Goal: Task Accomplishment & Management: Use online tool/utility

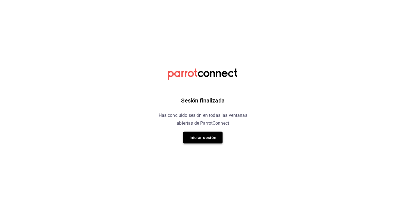
click at [207, 135] on button "Iniciar sesión" at bounding box center [203, 138] width 39 height 12
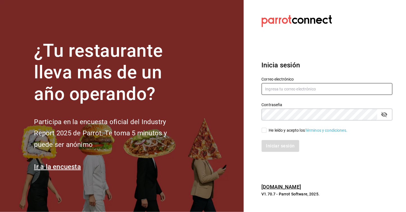
type input "[EMAIL_ADDRESS][DOMAIN_NAME]"
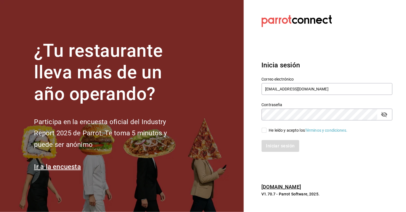
click at [266, 131] on input "He leído y acepto los Términos y condiciones." at bounding box center [264, 130] width 5 height 5
checkbox input "true"
click at [275, 143] on button "Iniciar sesión" at bounding box center [281, 146] width 38 height 12
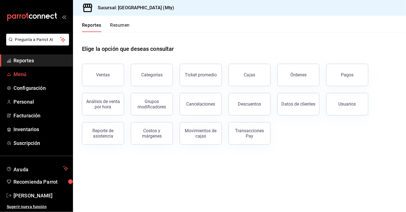
click at [37, 73] on span "Menú" at bounding box center [40, 75] width 55 height 8
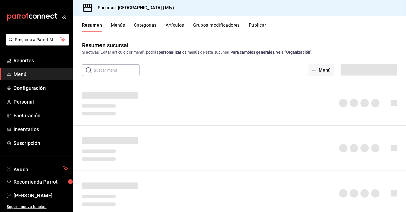
click at [172, 28] on button "Artículos" at bounding box center [175, 27] width 19 height 10
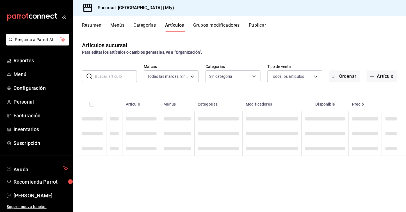
type input "f9fafe90-350c-4c9e-8b5f-07b14013cca7"
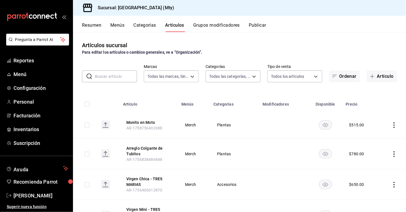
type input "fc65bfa0-c3e1-484e-be41-2e9f33313c8d,e9debcfb-99b0-4554-a210-902c611d253b,720e8…"
click at [140, 43] on div "Artículos sucursal Para editar los artículos o cambios generales, ve a “Organiz…" at bounding box center [239, 48] width 333 height 14
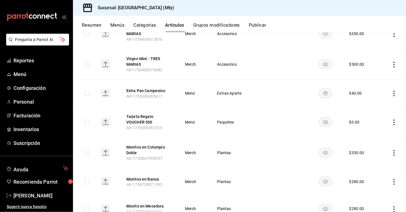
scroll to position [152, 0]
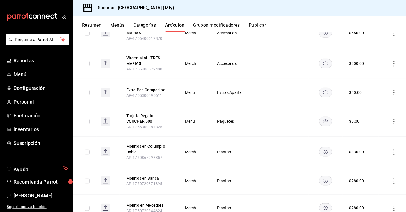
click at [395, 150] on icon "actions" at bounding box center [395, 153] width 6 height 6
click at [373, 165] on span "Editar" at bounding box center [378, 165] width 15 height 6
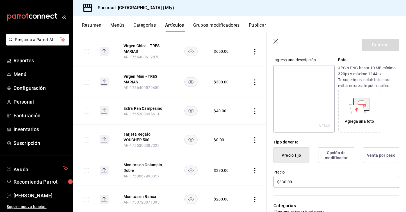
scroll to position [65, 0]
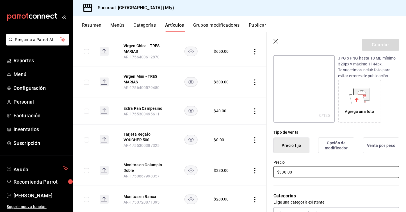
click at [283, 173] on input "$330.00" at bounding box center [337, 172] width 126 height 12
type input "$400.00"
click at [388, 41] on button "Guardar" at bounding box center [380, 45] width 37 height 12
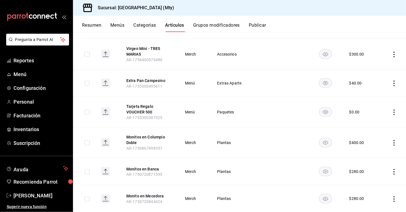
scroll to position [164, 0]
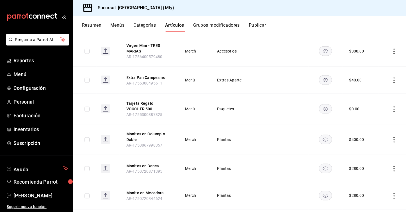
click at [396, 168] on icon "actions" at bounding box center [395, 169] width 6 height 6
click at [384, 175] on span "Editar" at bounding box center [378, 174] width 15 height 6
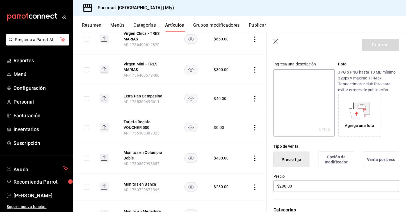
scroll to position [67, 0]
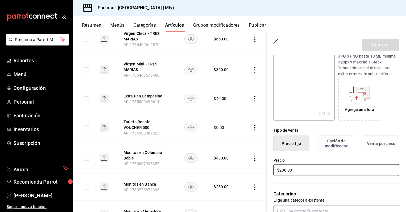
click at [283, 169] on input "$280.00" at bounding box center [337, 170] width 126 height 12
type input "$330.00"
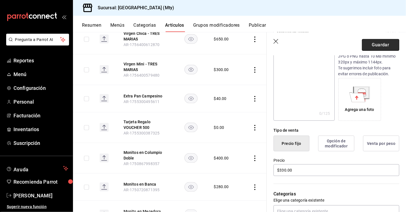
click at [380, 44] on button "Guardar" at bounding box center [380, 45] width 37 height 12
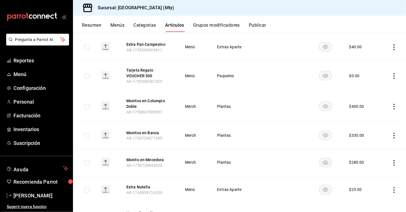
scroll to position [198, 0]
click at [392, 160] on icon "actions" at bounding box center [395, 162] width 6 height 6
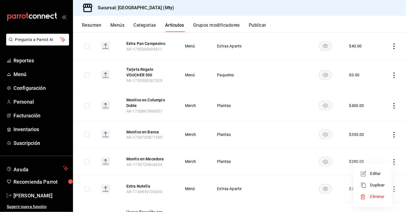
click at [379, 169] on li "Editar" at bounding box center [373, 174] width 34 height 12
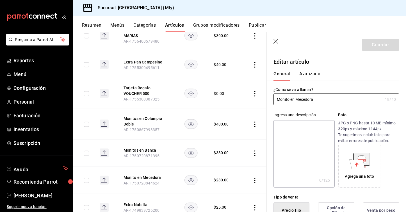
type input "$280.00"
click at [276, 40] on icon "button" at bounding box center [277, 42] width 6 height 6
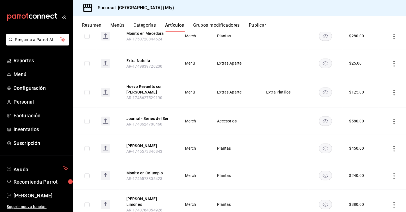
scroll to position [326, 0]
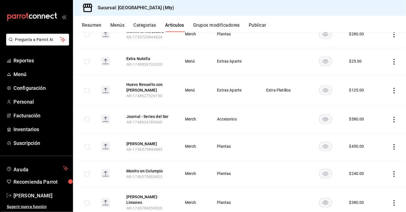
click at [396, 171] on icon "actions" at bounding box center [395, 174] width 6 height 6
click at [382, 177] on li "Editar" at bounding box center [373, 175] width 34 height 12
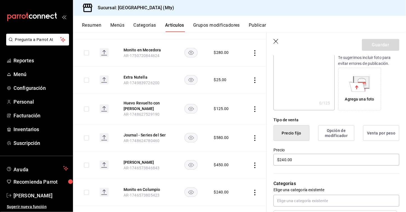
scroll to position [81, 0]
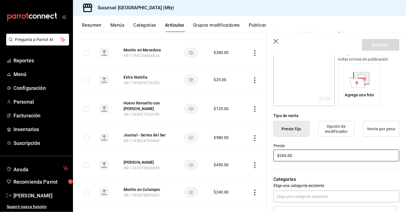
click at [285, 155] on input "$240.00" at bounding box center [337, 156] width 126 height 12
type input "$270.00"
click at [375, 48] on button "Guardar" at bounding box center [380, 45] width 37 height 12
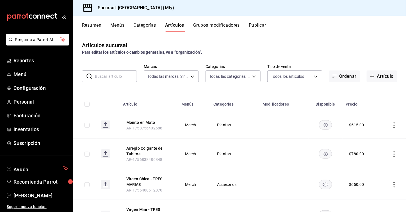
click at [104, 77] on input "text" at bounding box center [116, 76] width 42 height 11
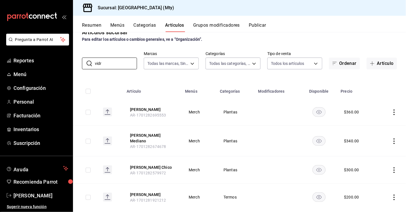
scroll to position [21, 0]
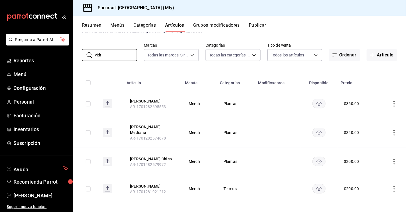
type input "vidr"
click at [395, 186] on icon "actions" at bounding box center [395, 189] width 6 height 6
click at [385, 177] on li "Editar" at bounding box center [373, 175] width 34 height 12
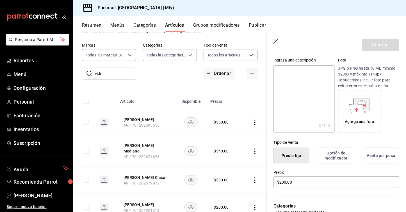
scroll to position [80, 0]
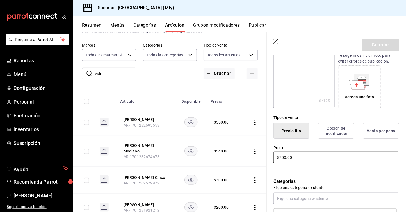
click at [283, 158] on input "$200.00" at bounding box center [337, 158] width 126 height 12
type input "$250.00"
click at [384, 44] on button "Guardar" at bounding box center [380, 45] width 37 height 12
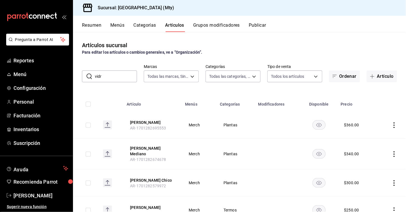
click at [127, 76] on input "vidr" at bounding box center [116, 76] width 42 height 11
click at [337, 35] on div "Artículos sucursal Para editar los artículos o cambios generales, ve a “Organiz…" at bounding box center [239, 122] width 333 height 180
click at [122, 79] on input "vidr" at bounding box center [116, 76] width 42 height 11
type input "v"
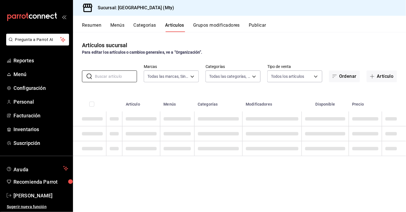
click at [323, 27] on div "Resumen Menús Categorías Artículos Grupos modificadores Publicar" at bounding box center [244, 27] width 324 height 10
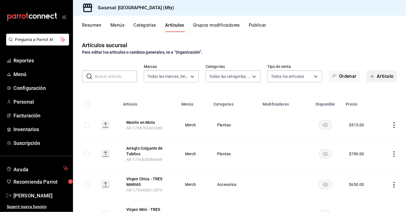
click at [381, 77] on button "Artículo" at bounding box center [382, 77] width 30 height 12
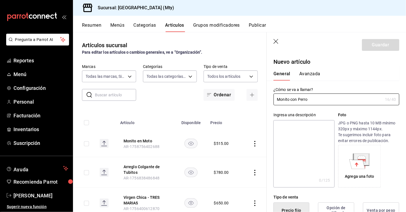
scroll to position [51, 0]
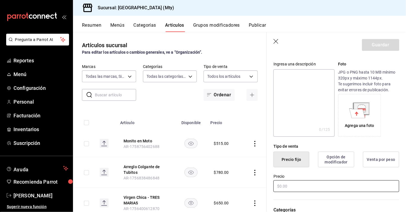
type input "Monito con Perro"
click at [283, 185] on input "text" at bounding box center [337, 186] width 126 height 12
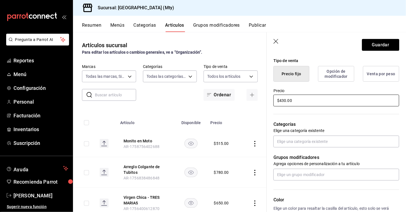
scroll to position [142, 0]
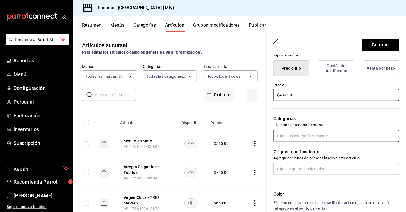
type input "$430.00"
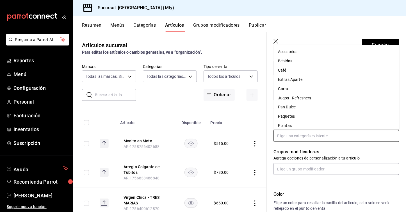
click at [327, 135] on input "text" at bounding box center [337, 136] width 126 height 12
click at [321, 124] on li "Plantas" at bounding box center [337, 125] width 126 height 9
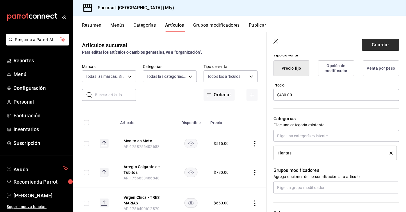
click at [389, 44] on button "Guardar" at bounding box center [380, 45] width 37 height 12
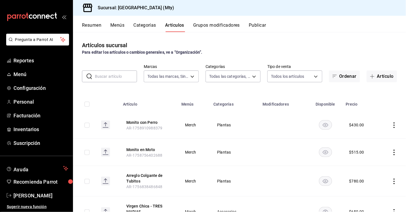
click at [325, 22] on div "Resumen Menús Categorías Artículos Grupos modificadores Publicar" at bounding box center [239, 24] width 333 height 16
